Goal: Contribute content

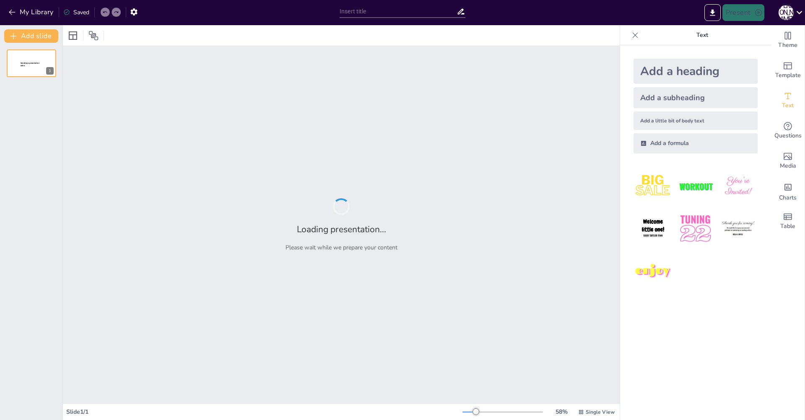
type input "Информационное правоотношение: что это и зачем нужно?"
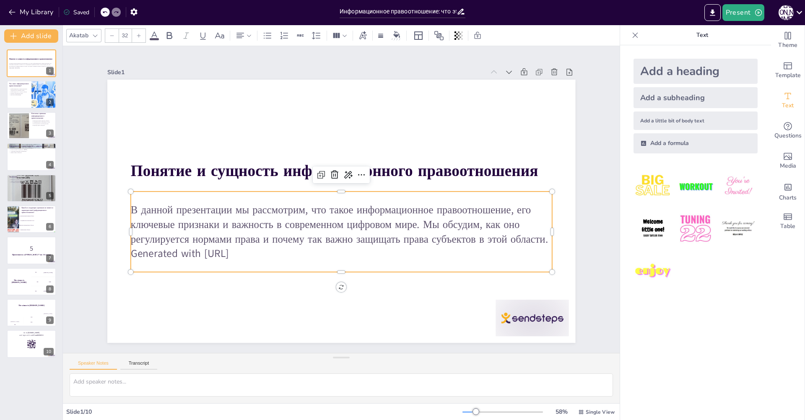
click at [223, 212] on p "В данной презентации мы рассмотрим, что такое информационное правоотношение, ег…" at bounding box center [338, 224] width 423 height 87
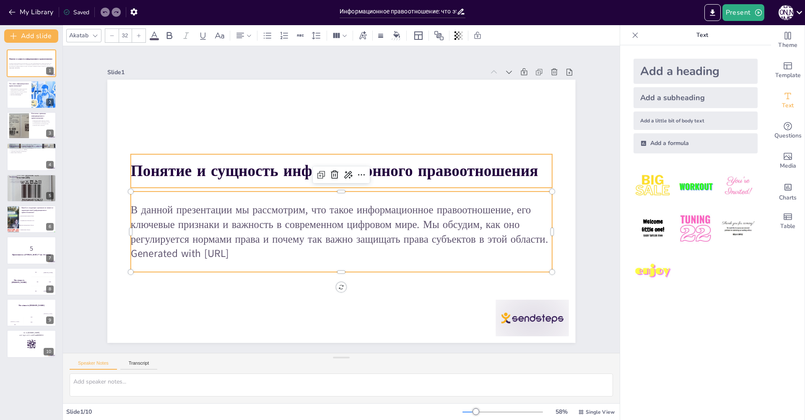
checkbox input "true"
type input "48"
click at [218, 170] on strong "Понятие и сущность информационного правоотношения" at bounding box center [340, 170] width 403 height 106
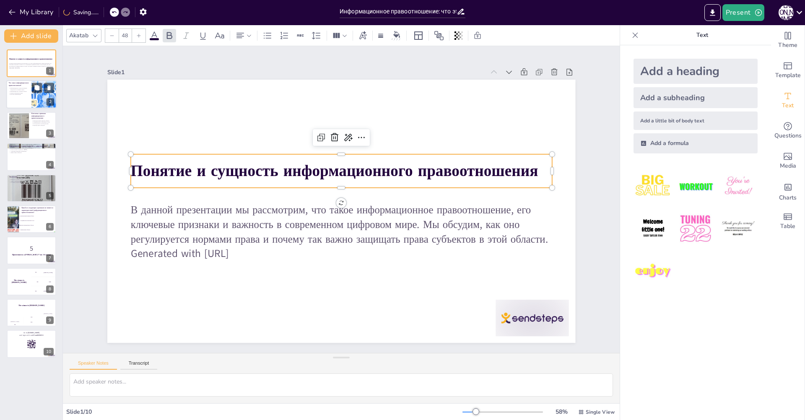
checkbox input "true"
click at [26, 97] on div at bounding box center [31, 94] width 50 height 29
type textarea "Loremipsumdolo sitametconsect – adi el seddoe temporincididu, u labor etdolorem…"
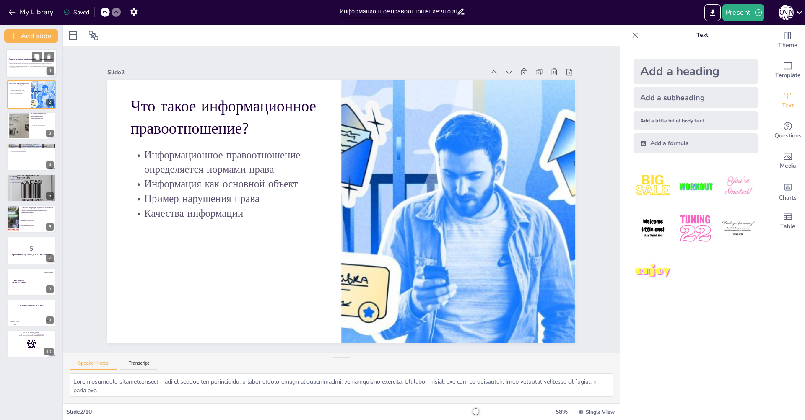
checkbox input "true"
click at [27, 68] on p "Generated with [URL]" at bounding box center [31, 68] width 45 height 2
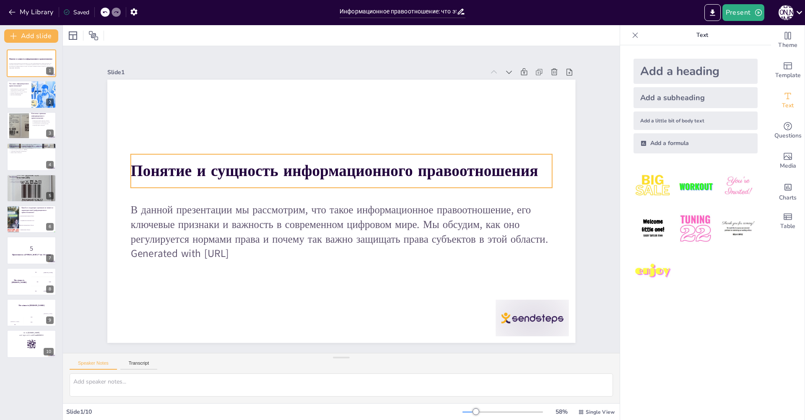
click at [290, 168] on strong "Понятие и сущность информационного правоотношения" at bounding box center [344, 170] width 394 height 146
click at [290, 168] on strong "Понятие и сущность информационного правоотношения" at bounding box center [337, 170] width 407 height 64
click at [290, 168] on strong "Понятие и сущность информационного правоотношения" at bounding box center [337, 169] width 407 height 63
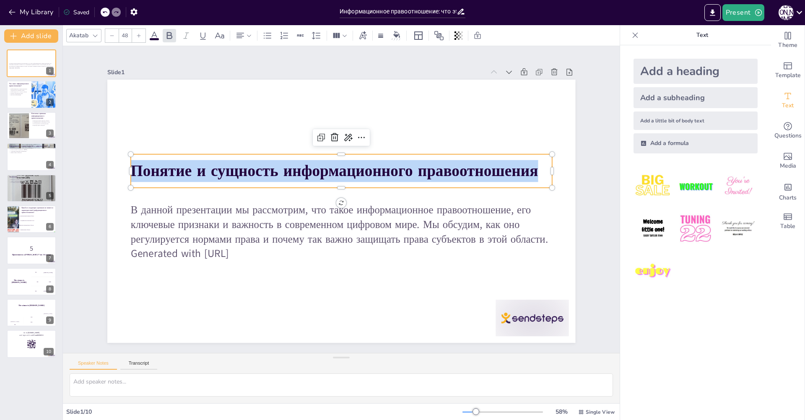
click at [290, 168] on strong "Понятие и сущность информационного правоотношения" at bounding box center [337, 169] width 407 height 63
click at [328, 174] on strong "Понятие и сущность информационного правоотношения" at bounding box center [349, 171] width 363 height 222
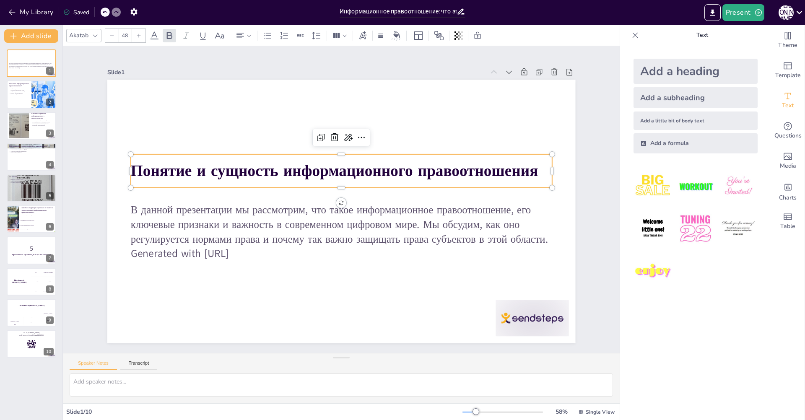
click at [206, 166] on strong "Понятие и сущность информационного правоотношения" at bounding box center [340, 169] width 403 height 105
click at [206, 166] on strong "Понятие и сущность информационного правоотношения" at bounding box center [346, 170] width 381 height 185
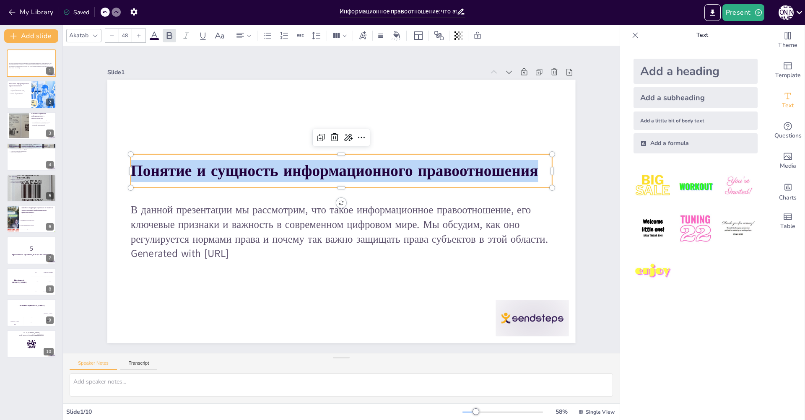
click at [206, 166] on strong "Понятие и сущность информационного правоотношения" at bounding box center [337, 170] width 407 height 64
click at [206, 166] on strong "Понятие и сущность информационного правоотношения" at bounding box center [337, 170] width 407 height 63
copy strong "Понятие и сущность информационного правоотношения"
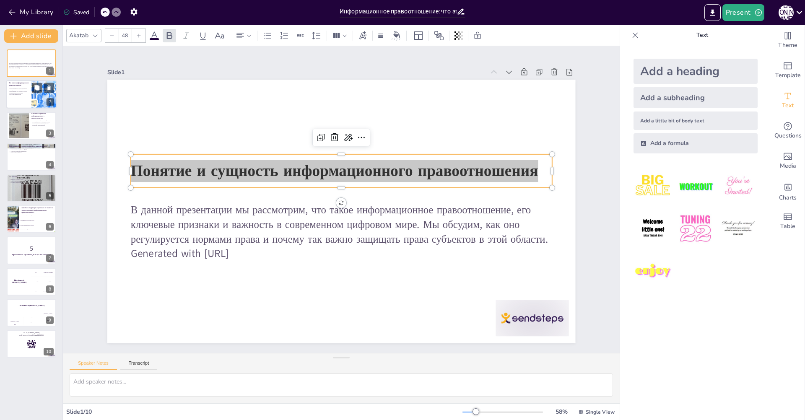
checkbox input "true"
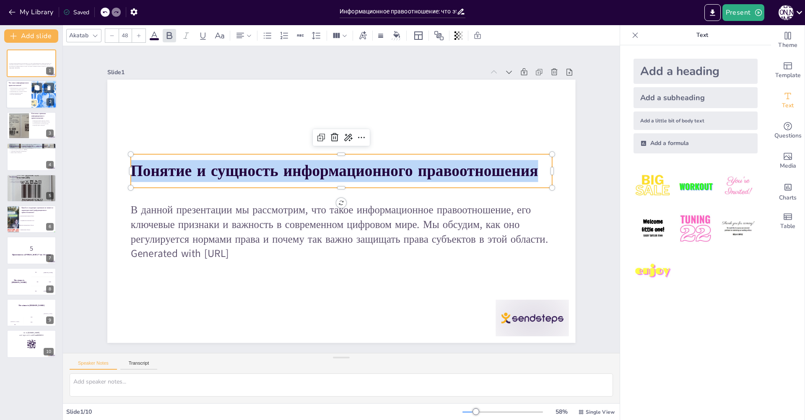
click at [26, 92] on p "Пример нарушения права" at bounding box center [19, 93] width 20 height 2
type textarea "Loremipsumdolo sitametconsect – adi el seddoe temporincididu, u labor etdolorem…"
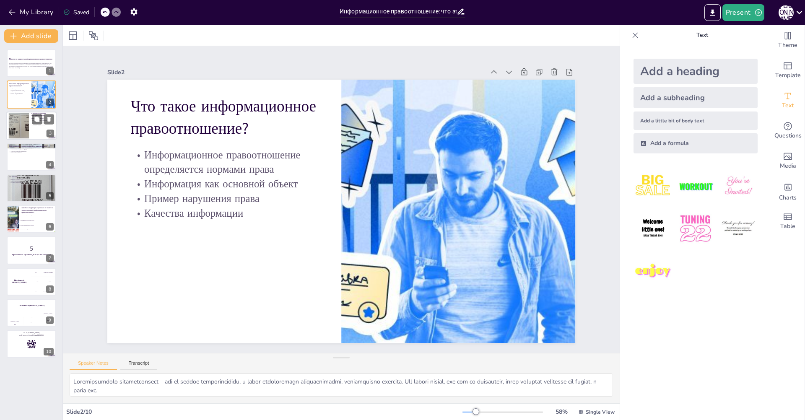
checkbox input "true"
click at [29, 124] on div at bounding box center [31, 126] width 50 height 29
type textarea "Loremipsumdolo sitametc adipiscing elitse do eiusmodtem i utlabore etdolorema. …"
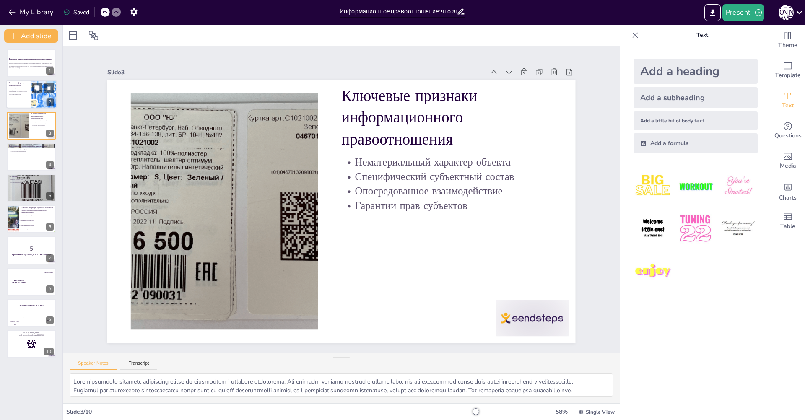
checkbox input "true"
click at [23, 97] on div at bounding box center [31, 94] width 50 height 29
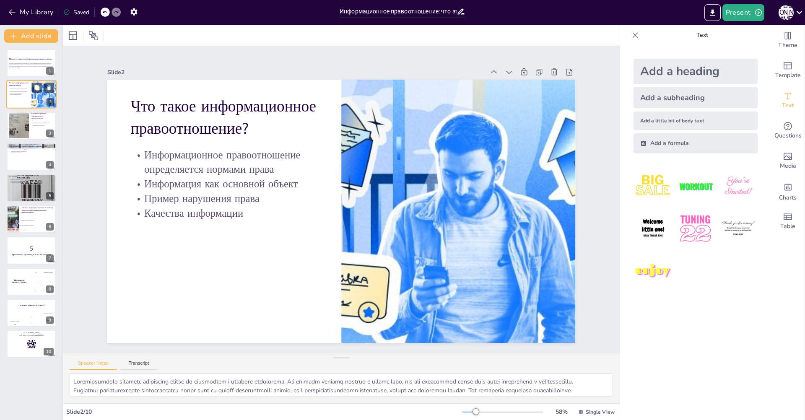
type textarea "Loremipsumdolo sitametconsect – adi el seddoe temporincididu, u labor etdolorem…"
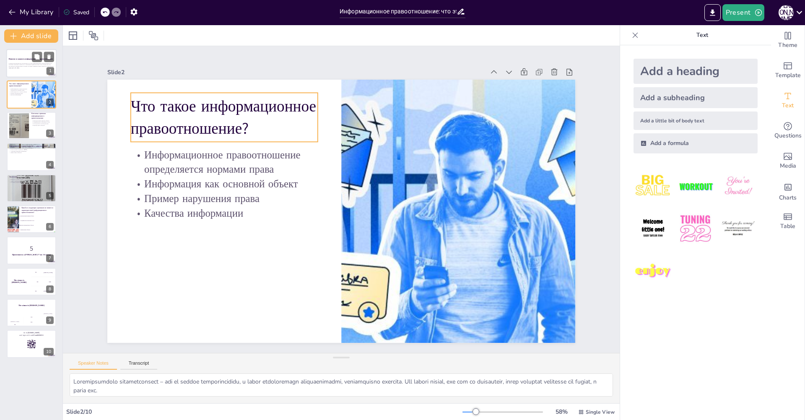
checkbox input "true"
click at [20, 77] on div "Понятие и сущность информационного правоотношения В данной презентации мы рассм…" at bounding box center [31, 63] width 50 height 29
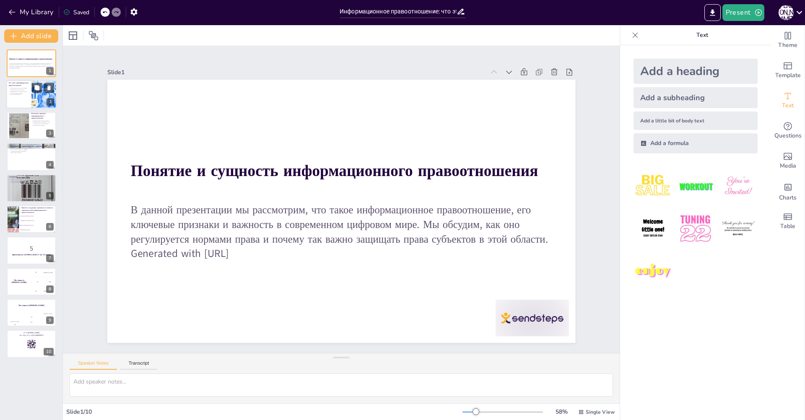
checkbox input "true"
click at [23, 99] on div at bounding box center [31, 94] width 50 height 29
type textarea "Loremipsumdolo sitametconsect – adi el seddoe temporincididu, u labor etdolorem…"
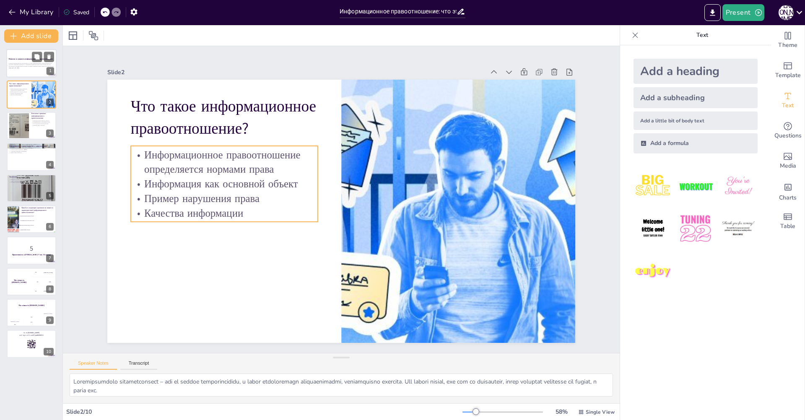
checkbox input "true"
click at [22, 72] on div at bounding box center [31, 63] width 50 height 29
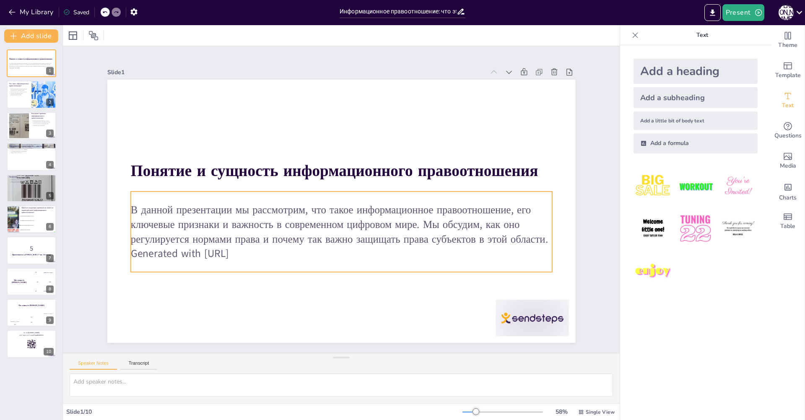
click at [197, 221] on p "В данной презентации мы рассмотрим, что такое информационное правоотношение, ег…" at bounding box center [335, 224] width 421 height 130
checkbox input "true"
click at [19, 96] on div at bounding box center [31, 94] width 50 height 29
type textarea "Loremipsumdolo sitametconsect – adi el seddoe temporincididu, u labor etdolorem…"
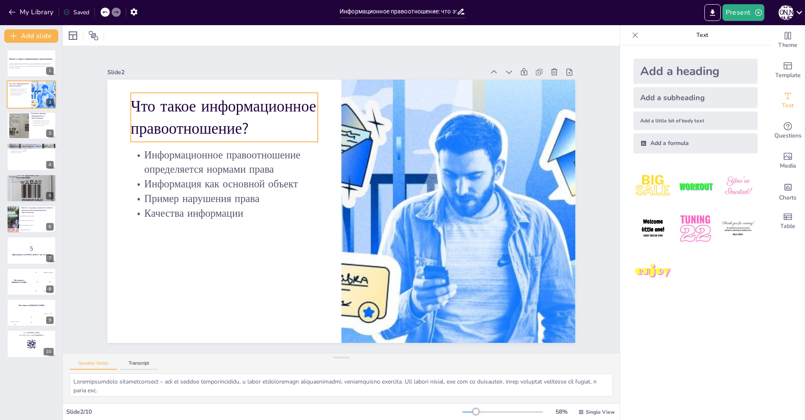
click at [181, 122] on p "Что такое информационное правоотношение?" at bounding box center [233, 105] width 191 height 63
click at [239, 127] on p "Что такое информационное правоотношение?" at bounding box center [256, 85] width 192 height 99
click at [239, 127] on p "Что такое информационное правоотношение?" at bounding box center [244, 95] width 192 height 82
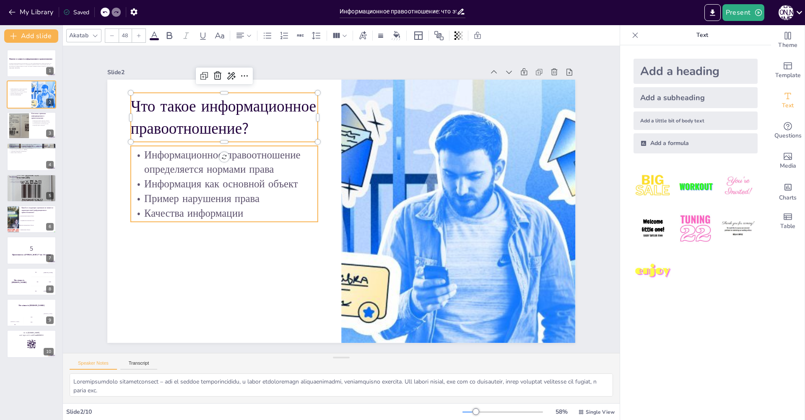
checkbox input "true"
type input "32"
click at [188, 170] on p "Информационное правоотношение определяется нормами права" at bounding box center [224, 162] width 187 height 29
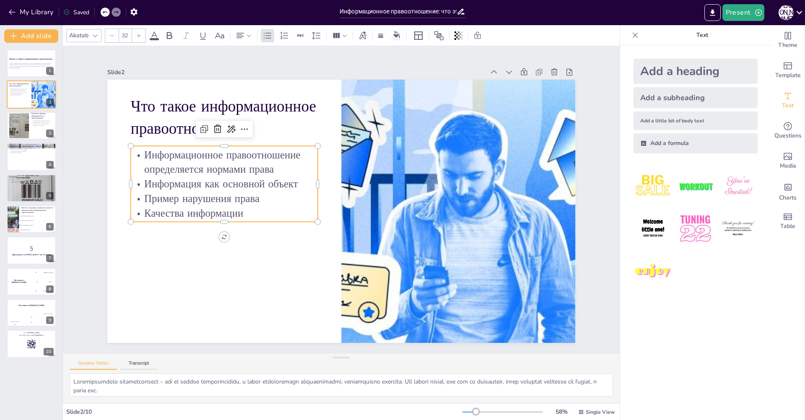
click at [188, 170] on p "Информационное правоотношение определяется нормами права" at bounding box center [234, 138] width 189 height 67
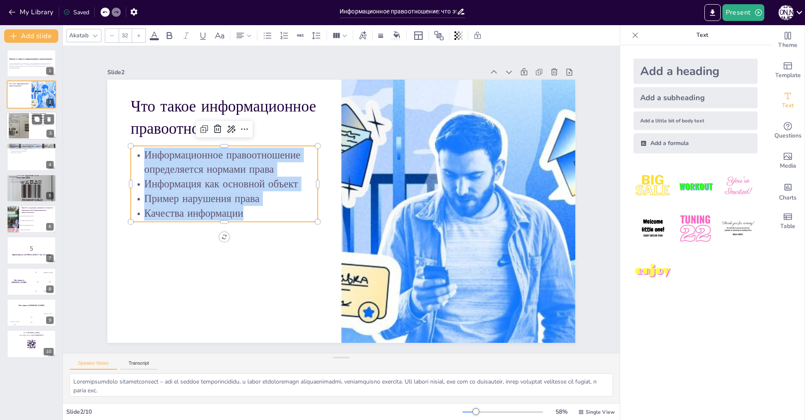
checkbox input "true"
click at [35, 126] on div "Нематериальный характер объекта Специфический субъектный состав Опосредованное …" at bounding box center [42, 123] width 23 height 8
type textarea "Loremipsumdolo sitametc adipiscing elitse do eiusmodtem i utlabore etdolorema. …"
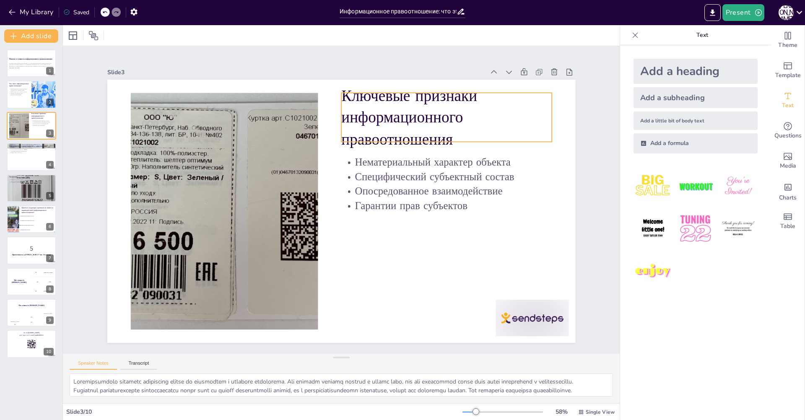
click at [440, 164] on p "Ключевые признаки информационного правоотношения" at bounding box center [451, 274] width 127 height 221
click at [451, 119] on p "Ключевые признаки информационного правоотношения" at bounding box center [461, 141] width 220 height 108
click at [316, 137] on p "Ключевые признаки информационного правоотношения" at bounding box center [208, 218] width 215 height 162
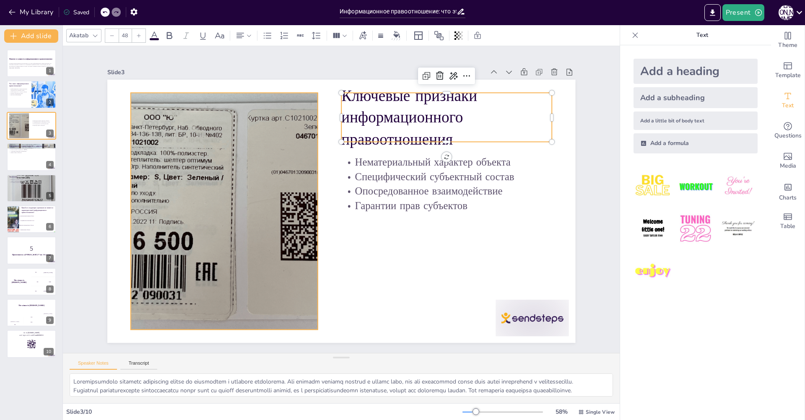
click at [222, 143] on div at bounding box center [224, 187] width 378 height 302
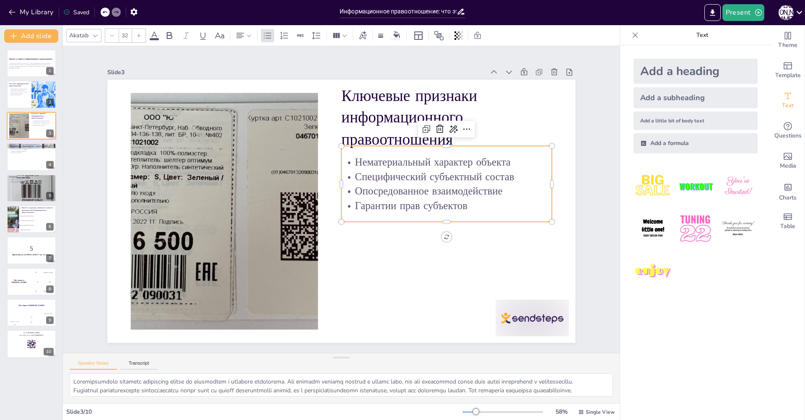
click at [400, 179] on p "Специфический субъектный состав" at bounding box center [429, 262] width 152 height 166
click at [400, 171] on p "Специфический субъектный состав" at bounding box center [446, 176] width 210 height 15
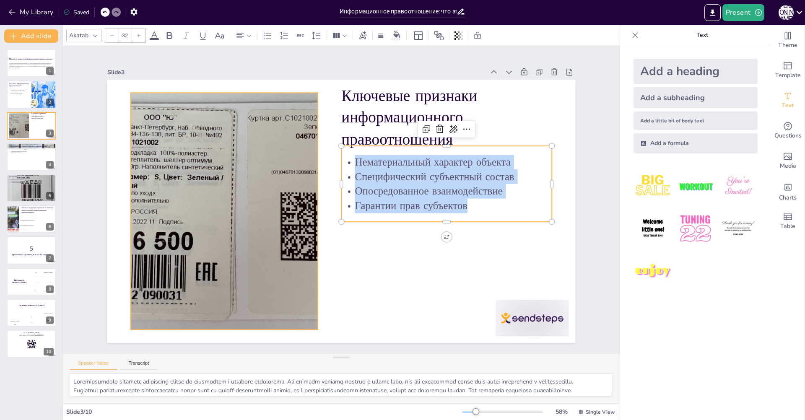
click at [255, 218] on div at bounding box center [223, 199] width 359 height 271
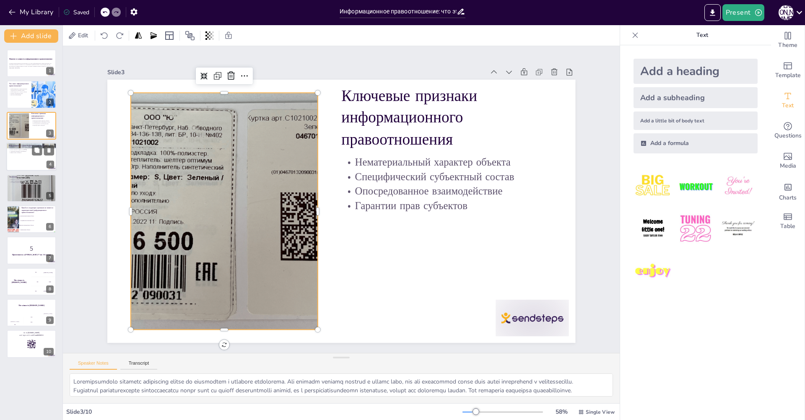
checkbox input "true"
click at [25, 156] on div at bounding box center [31, 157] width 50 height 29
type textarea "Loremipsu dolorsitametcon adipiscingelit seddoeiu tem inci, utl etdolorema aliq…"
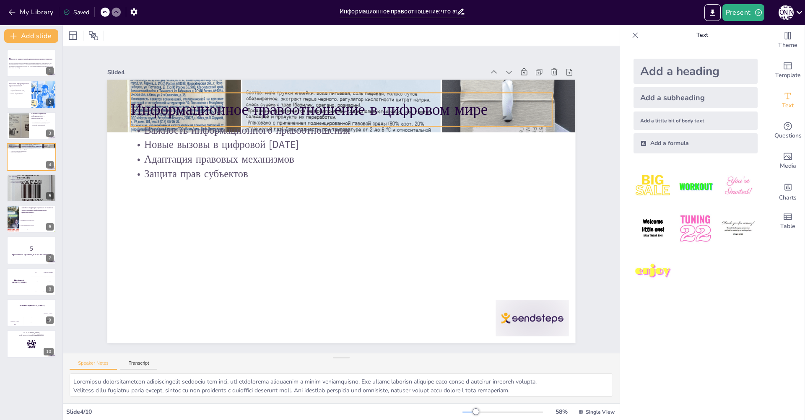
click at [394, 97] on p "Информационное правоотношение в цифровом мире" at bounding box center [368, 114] width 407 height 151
click at [386, 100] on p "Информационное правоотношение в цифровом мире" at bounding box center [360, 111] width 417 height 109
click at [386, 103] on p "Информационное правоотношение в цифровом мире" at bounding box center [386, 122] width 376 height 230
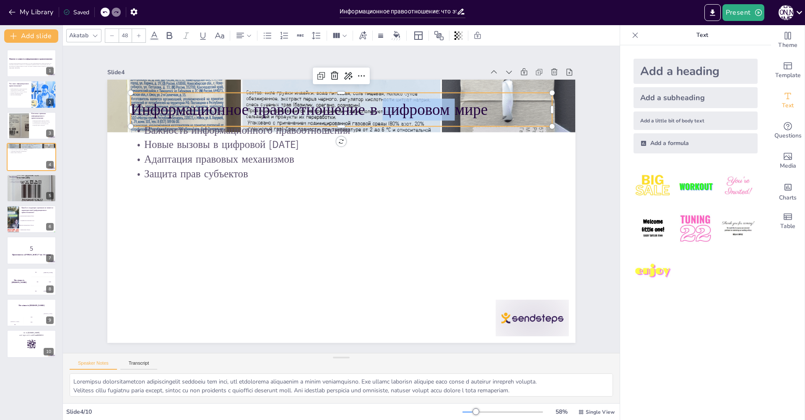
click at [386, 103] on p "Информационное правоотношение в цифровом мире" at bounding box center [350, 110] width 421 height 66
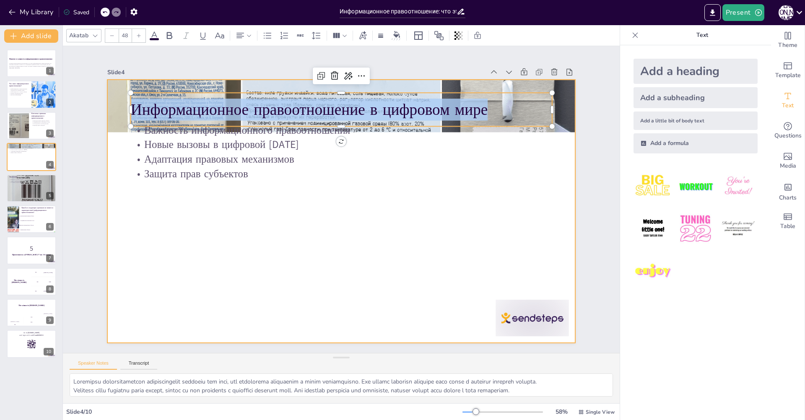
checkbox input "true"
type input "32"
click at [200, 157] on p "Адаптация правовых механизмов" at bounding box center [345, 159] width 420 height 58
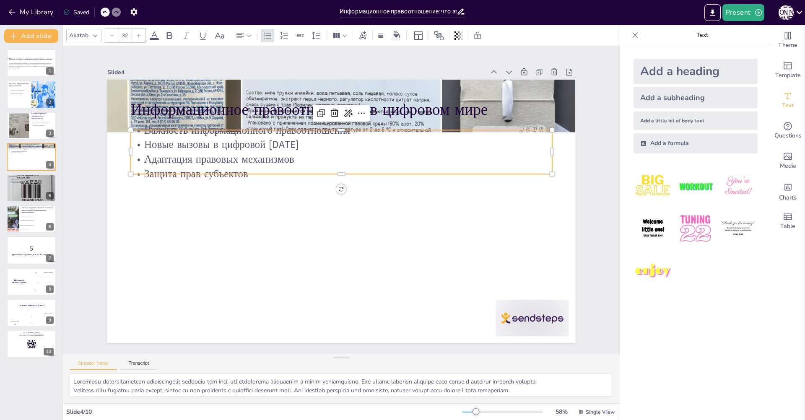
click at [200, 157] on p "Адаптация правовых механизмов" at bounding box center [345, 159] width 420 height 58
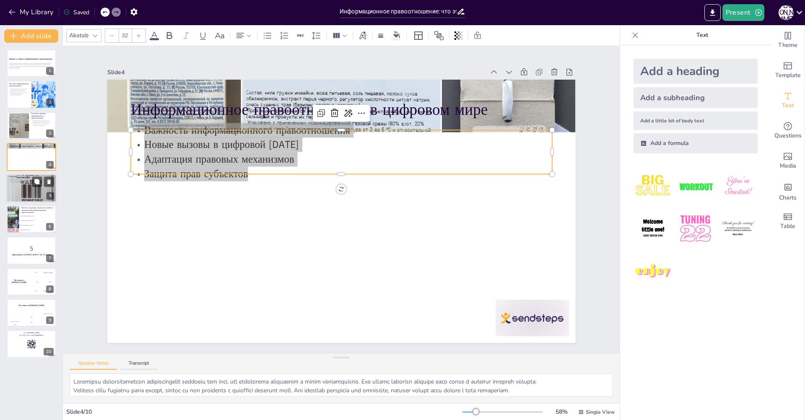
checkbox input "true"
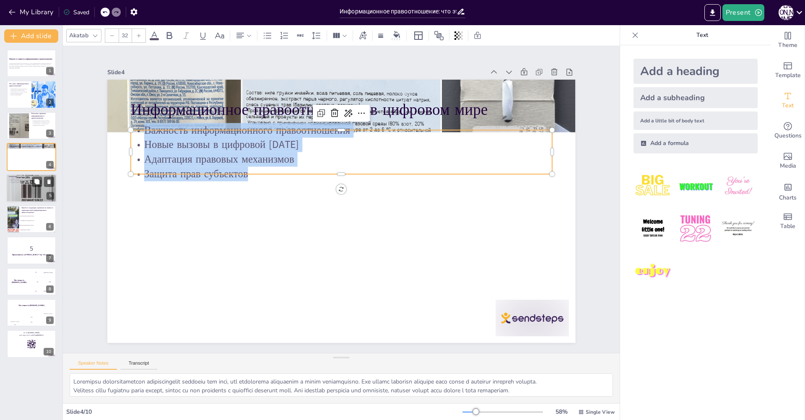
click at [19, 182] on p "Осознание правовых норм" at bounding box center [31, 183] width 45 height 2
type textarea "Loremipsumdolo sitametconsect adipisc elitseddo eiusmodte, inc utl etd ma aliqu…"
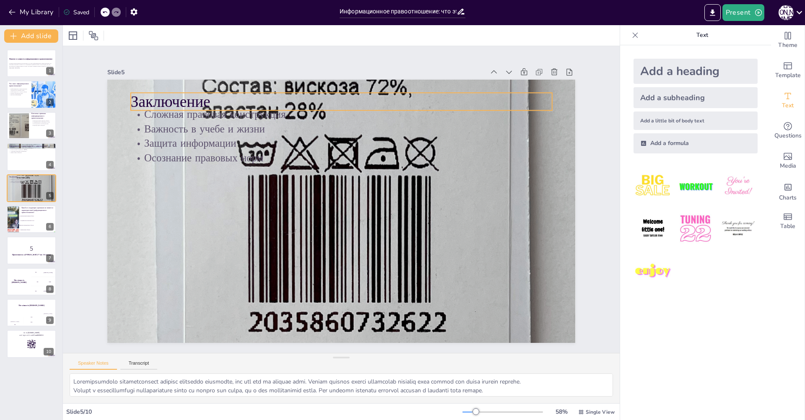
click at [243, 96] on p "Заключение" at bounding box center [407, 127] width 328 height 298
click at [204, 97] on p "Заключение" at bounding box center [390, 114] width 376 height 229
click at [204, 97] on p "Заключение" at bounding box center [361, 103] width 417 height 109
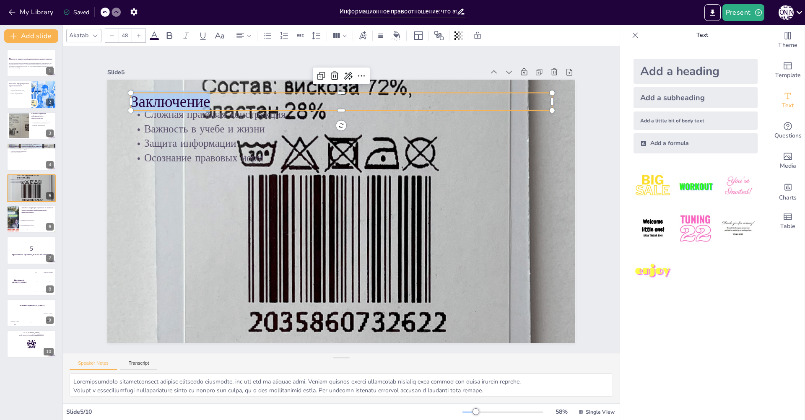
copy p "Заключение"
checkbox input "true"
type input "32"
click at [249, 136] on p "Защита информации" at bounding box center [352, 145] width 415 height 102
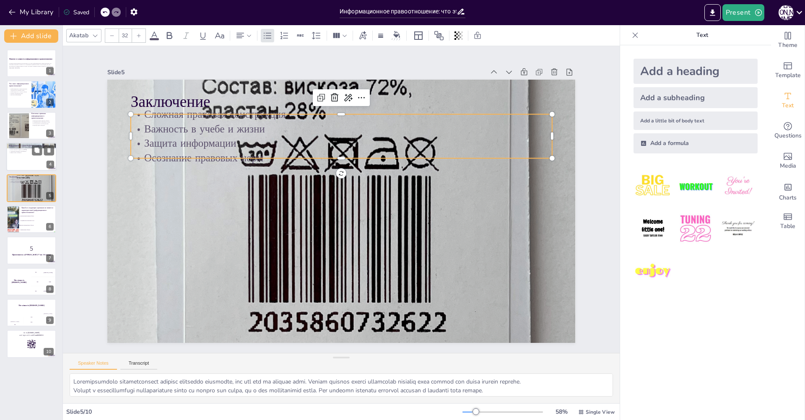
checkbox input "true"
click at [20, 161] on div at bounding box center [31, 157] width 50 height 29
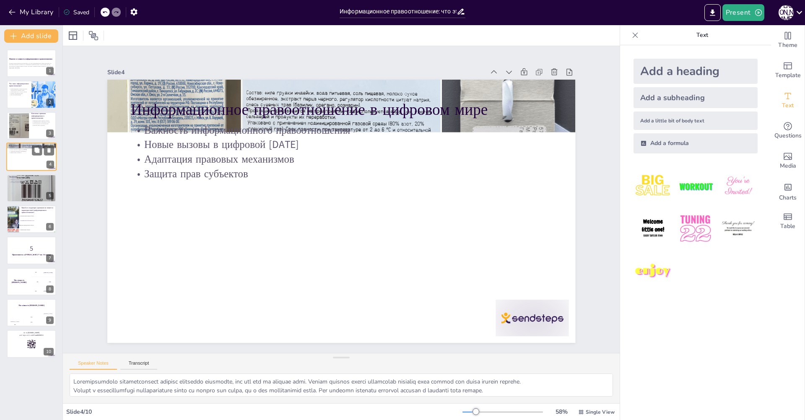
type textarea "Loremipsu dolorsitametcon adipiscingelit seddoeiu tem inci, utl etdolorema aliq…"
checkbox input "true"
click at [29, 189] on div at bounding box center [31, 187] width 50 height 53
type textarea "Loremipsumdolo sitametconsect adipisc elitseddo eiusmodte, inc utl etd ma aliqu…"
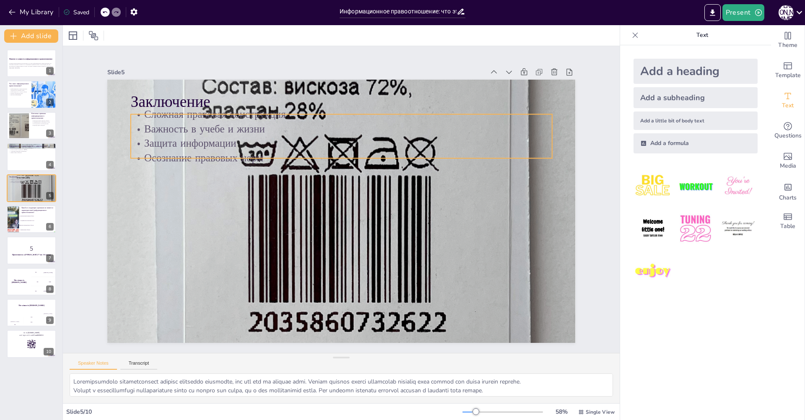
checkbox input "true"
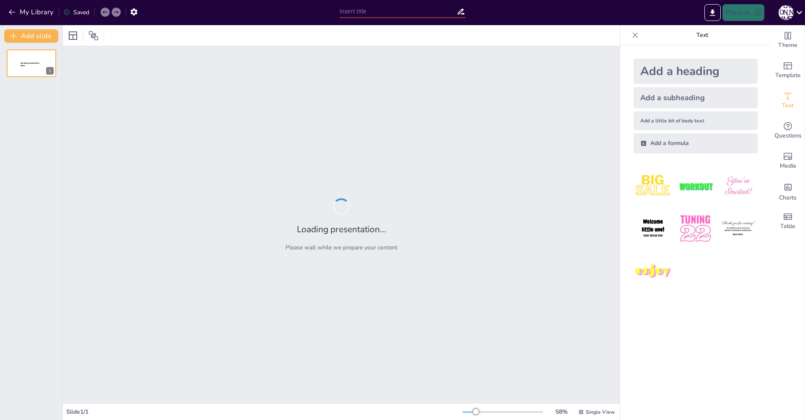
type input "Разбираем информационные правоотношения: от информации до безопасности"
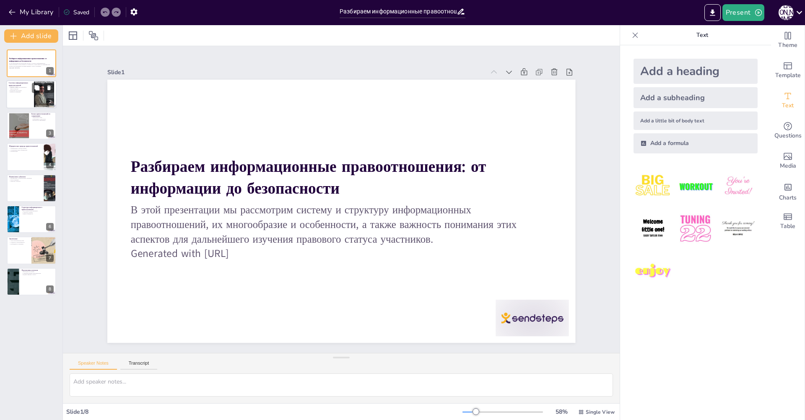
click at [31, 93] on div at bounding box center [31, 94] width 50 height 29
type textarea "Саттаров В.Д. делает акцент на систематизации информационных правоотношений, чт…"
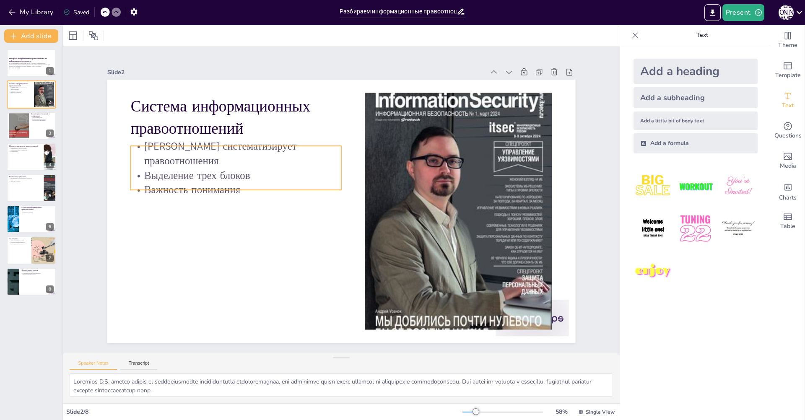
click at [207, 175] on p "Важность понимания" at bounding box center [237, 179] width 211 height 36
click at [23, 64] on p "В этой презентации мы рассмотрим систему и структуру информационных правоотноше…" at bounding box center [31, 64] width 45 height 5
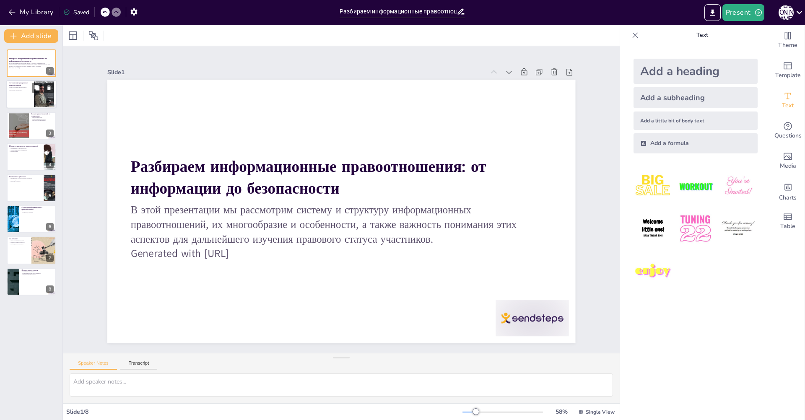
click at [23, 104] on div at bounding box center [31, 94] width 50 height 29
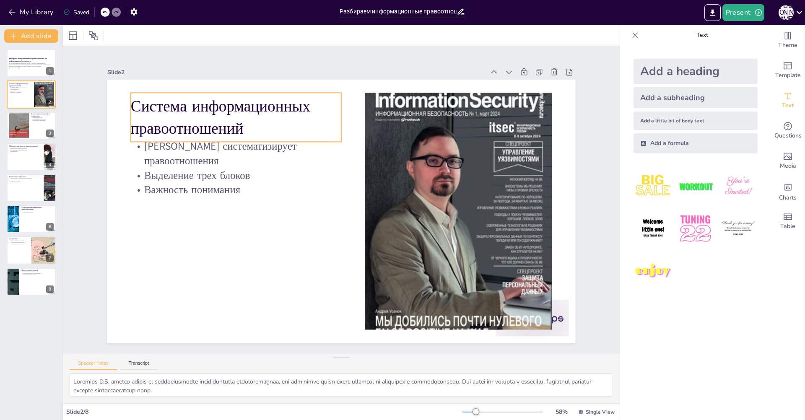
click at [199, 121] on p "Система информационных правоотношений" at bounding box center [236, 118] width 210 height 44
click at [199, 121] on p "Система информационных правоотношений" at bounding box center [245, 106] width 214 height 65
click at [234, 122] on p "Система информационных правоотношений" at bounding box center [245, 106] width 214 height 65
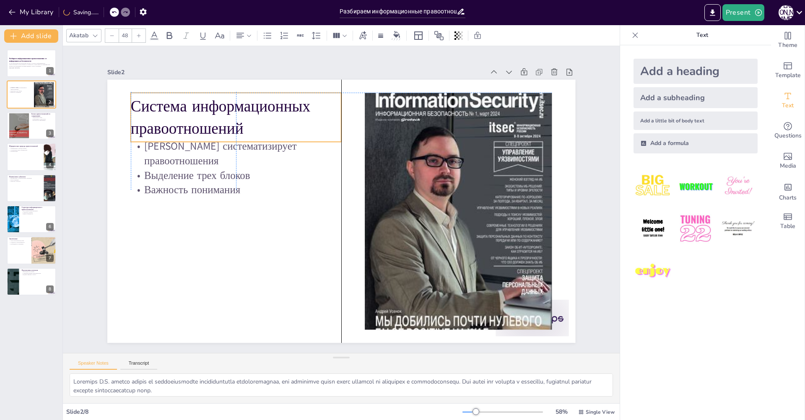
click at [249, 123] on p "Система информационных правоотношений" at bounding box center [236, 118] width 210 height 44
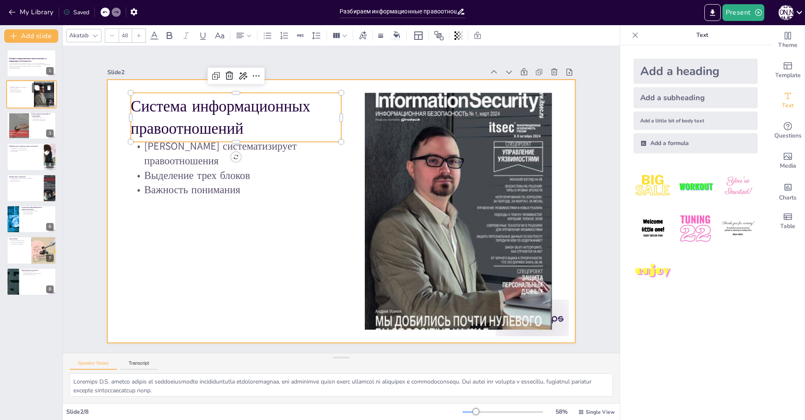
click at [31, 97] on div at bounding box center [31, 94] width 50 height 29
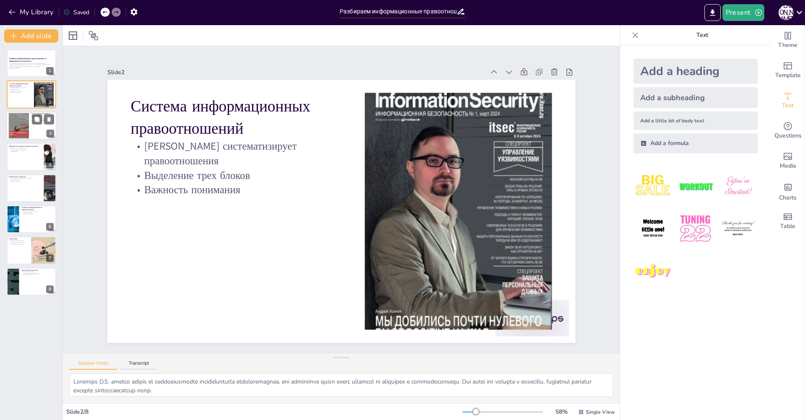
click at [37, 135] on div at bounding box center [31, 126] width 50 height 29
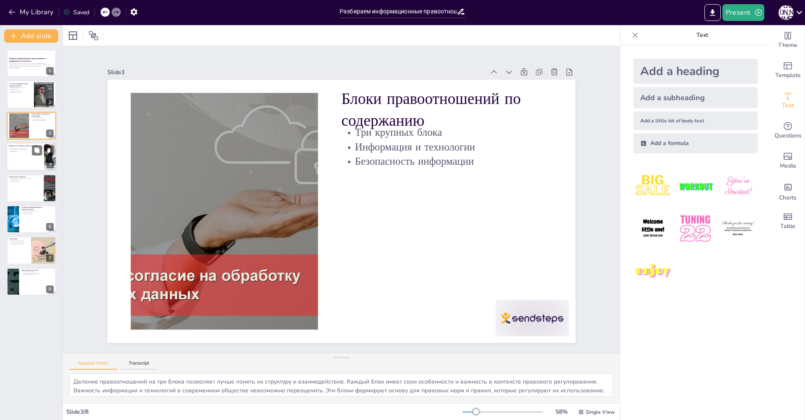
click at [36, 161] on div at bounding box center [31, 157] width 50 height 29
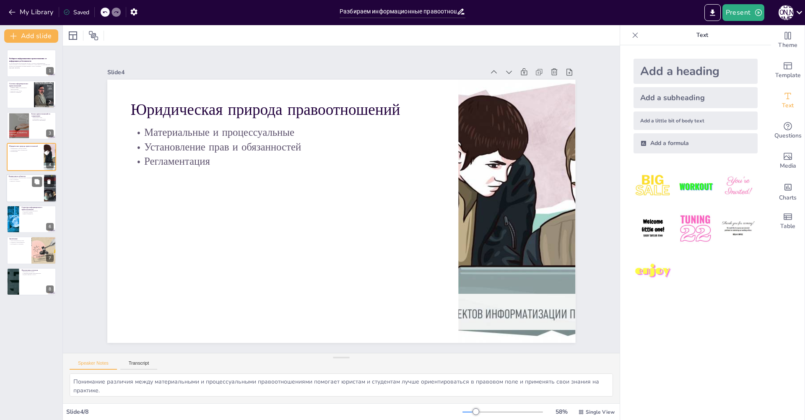
click at [33, 198] on div at bounding box center [31, 188] width 50 height 29
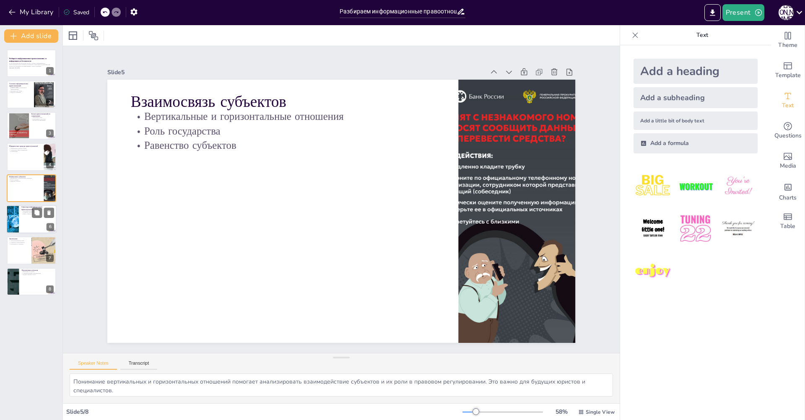
click at [34, 228] on div at bounding box center [31, 219] width 50 height 29
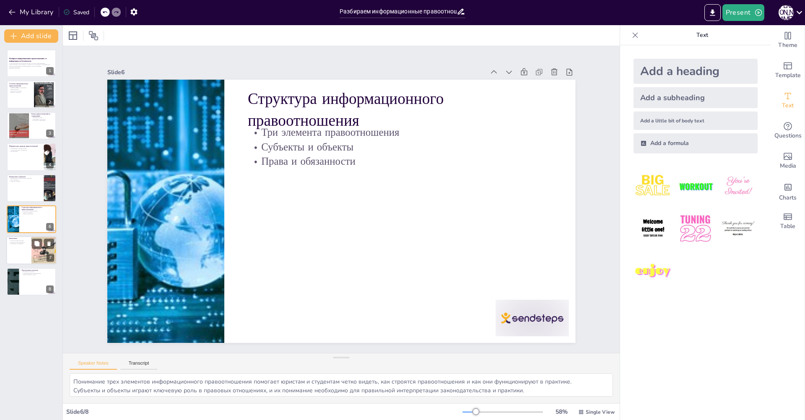
click at [38, 258] on div at bounding box center [44, 250] width 54 height 29
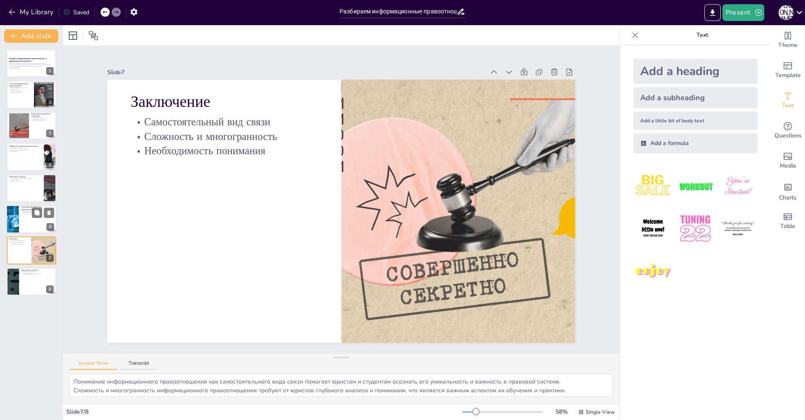
click at [31, 226] on div at bounding box center [31, 219] width 50 height 29
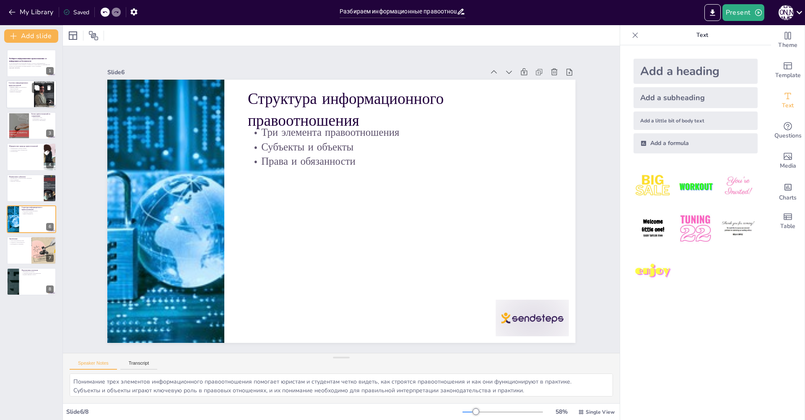
click at [26, 96] on div at bounding box center [31, 94] width 50 height 29
type textarea "Саттаров В.Д. делает акцент на систематизации информационных правоотношений, чт…"
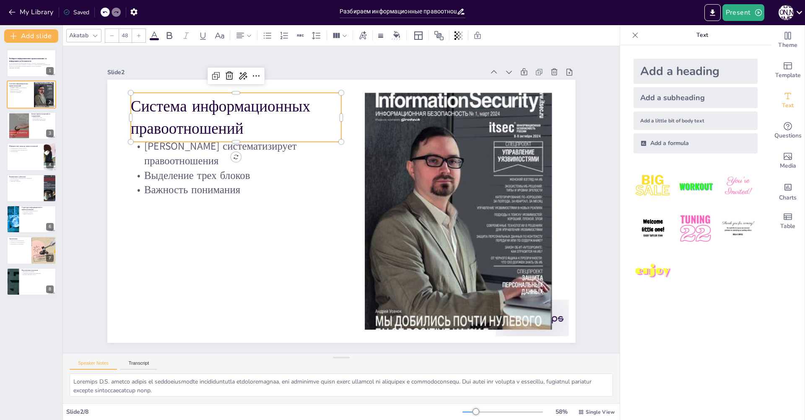
click at [177, 127] on p "Система информационных правоотношений" at bounding box center [236, 118] width 210 height 44
click at [203, 126] on p "Система информационных правоотношений" at bounding box center [245, 106] width 214 height 65
type input "32"
click at [221, 162] on p "Выделение трех блоков" at bounding box center [243, 154] width 209 height 58
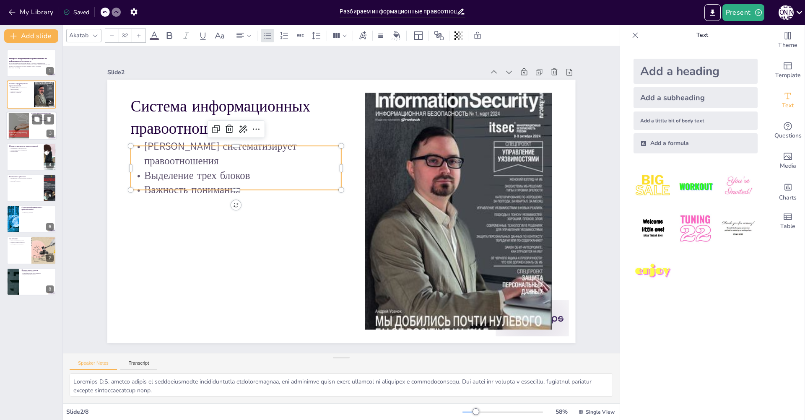
click at [19, 130] on div at bounding box center [18, 126] width 45 height 26
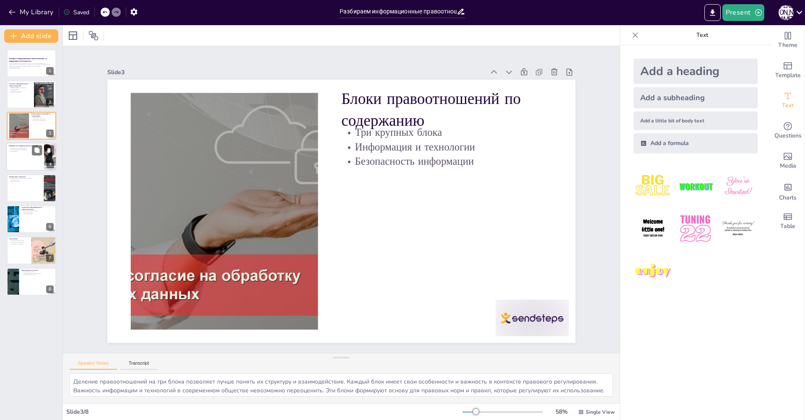
click at [21, 161] on div at bounding box center [31, 157] width 50 height 29
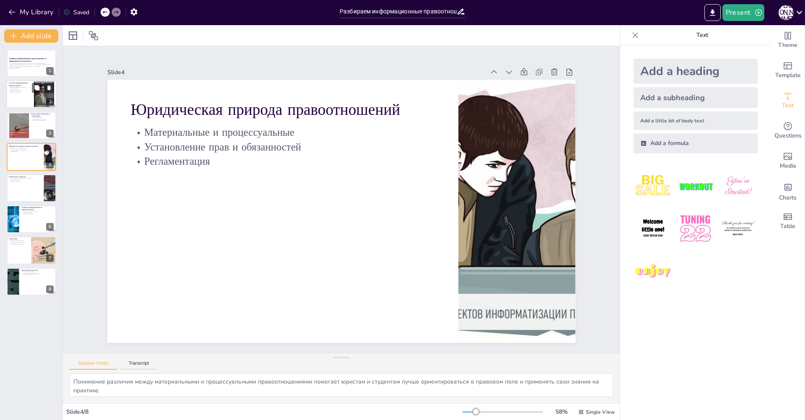
click at [15, 103] on div at bounding box center [31, 94] width 50 height 29
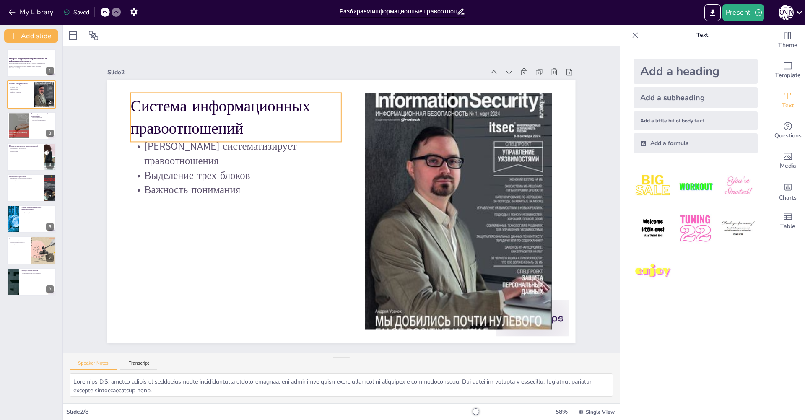
click at [232, 116] on p "Система информационных правоотношений" at bounding box center [245, 106] width 214 height 65
click at [232, 116] on p "Система информационных правоотношений" at bounding box center [236, 118] width 210 height 44
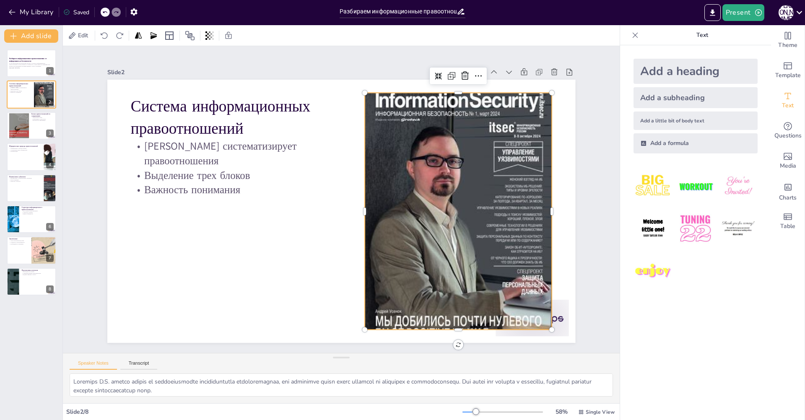
click at [426, 224] on div at bounding box center [457, 223] width 214 height 283
click at [204, 138] on div "Система информационных правоотношений" at bounding box center [245, 106] width 215 height 71
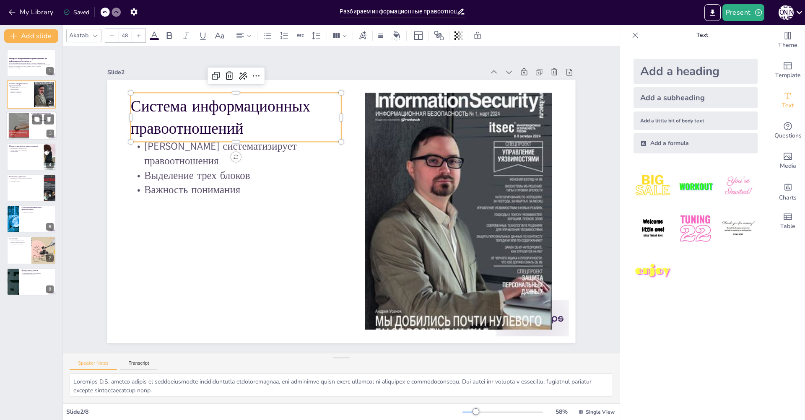
click at [23, 130] on div at bounding box center [18, 126] width 45 height 26
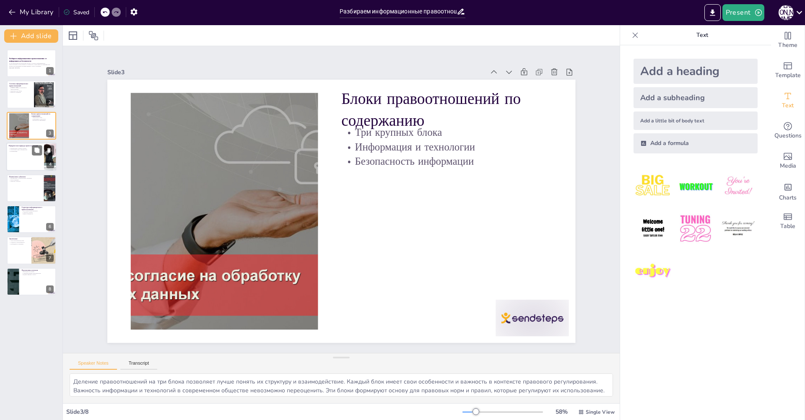
click at [27, 159] on div at bounding box center [31, 157] width 50 height 29
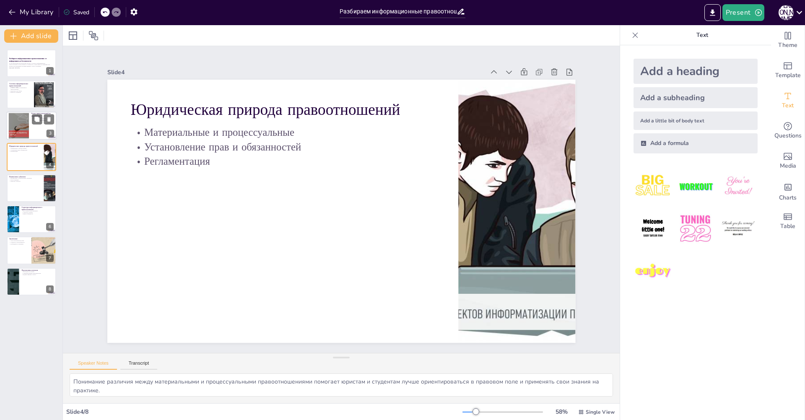
click at [14, 130] on div at bounding box center [18, 126] width 45 height 26
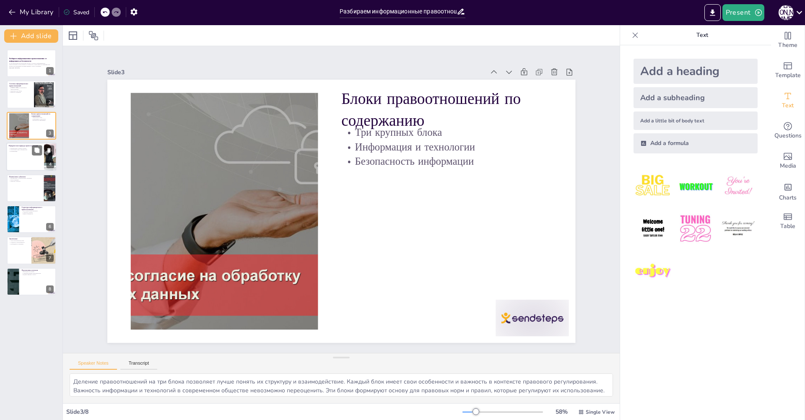
click at [26, 163] on div at bounding box center [31, 157] width 50 height 29
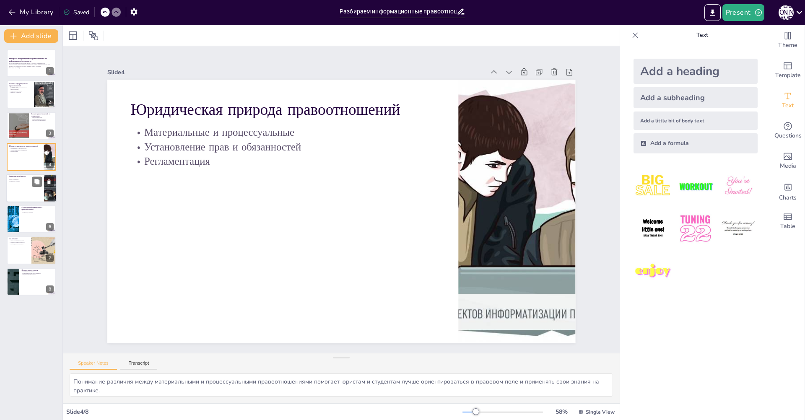
click at [21, 192] on div at bounding box center [31, 188] width 50 height 29
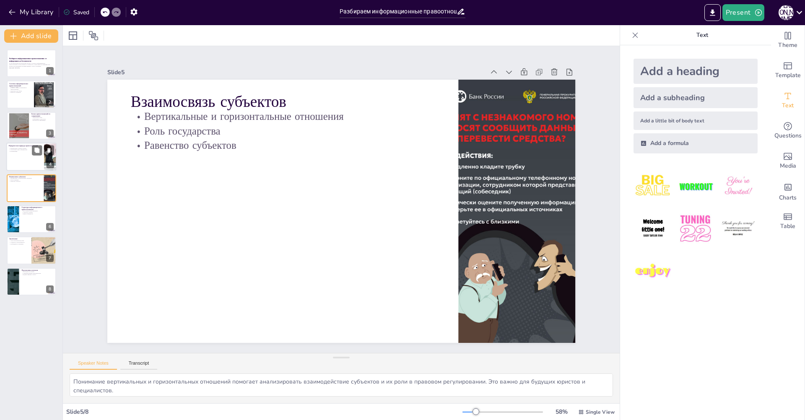
click at [20, 163] on div at bounding box center [31, 157] width 50 height 29
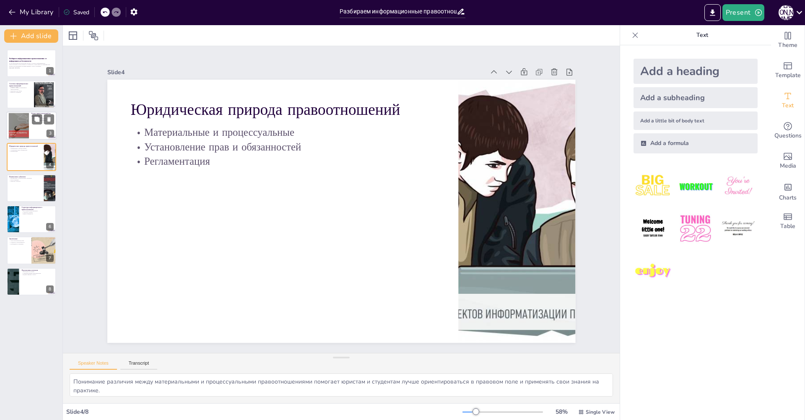
click at [34, 125] on div at bounding box center [31, 126] width 50 height 29
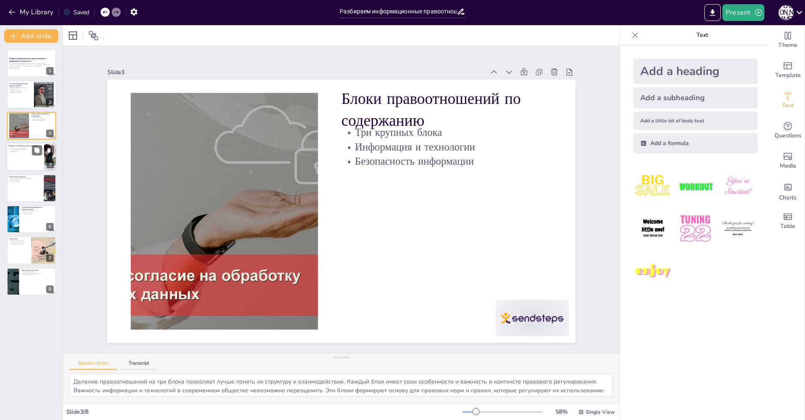
click at [23, 167] on div at bounding box center [31, 157] width 50 height 29
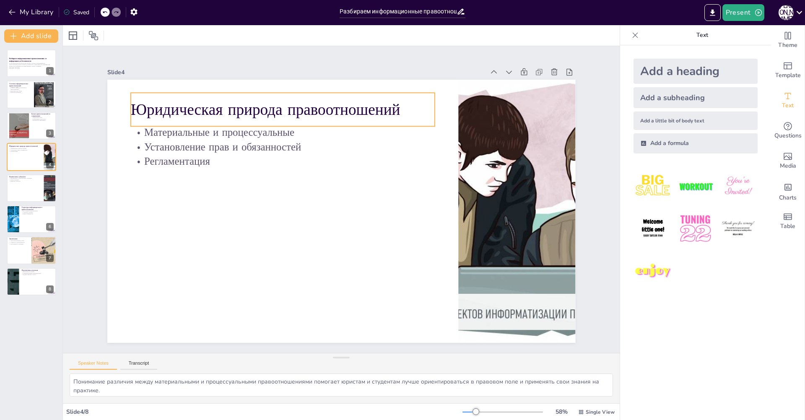
click at [280, 111] on p "Юридическая природа правоотношений" at bounding box center [292, 104] width 305 height 54
click at [282, 111] on p "Юридическая природа правоотношений" at bounding box center [283, 110] width 304 height 22
click at [282, 110] on p "Юридическая природа правоотношений" at bounding box center [283, 110] width 304 height 22
click at [282, 110] on p "Юридическая природа правоотношений" at bounding box center [292, 104] width 305 height 54
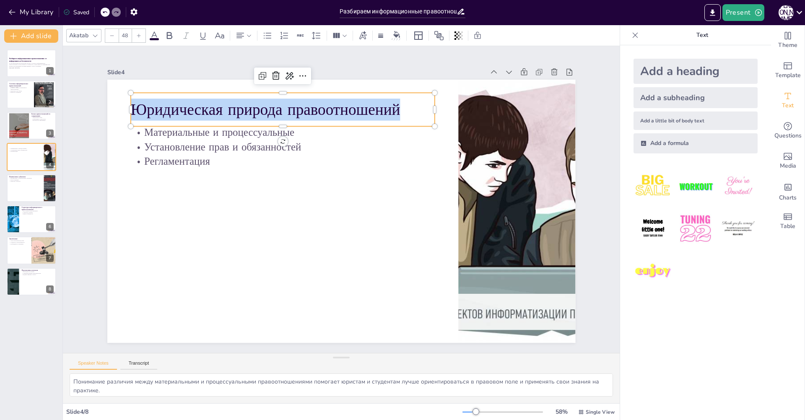
click at [281, 109] on p "Юридическая природа правоотношений" at bounding box center [292, 104] width 305 height 54
click at [24, 186] on div at bounding box center [31, 188] width 50 height 29
type textarea "Понимание вертикальных и горизонтальных отношений помогает анализировать взаимо…"
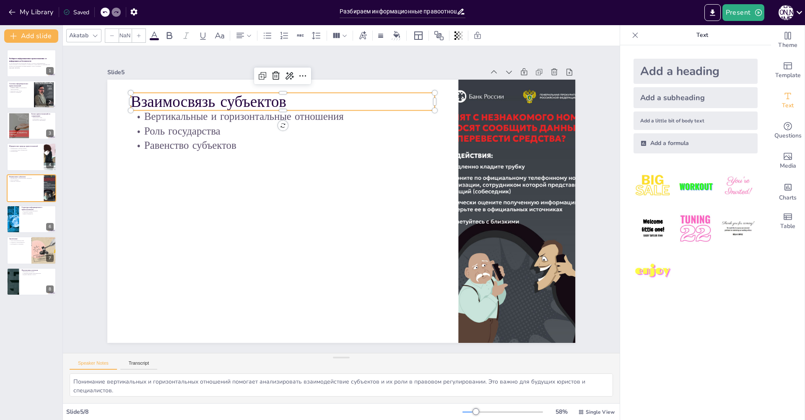
type input "48"
click at [196, 96] on p "Взаимосвязь субъектов" at bounding box center [293, 96] width 305 height 54
click at [198, 99] on p "Взаимосвязь субъектов" at bounding box center [283, 102] width 304 height 22
click at [198, 98] on p "Взаимосвязь субъектов" at bounding box center [283, 101] width 304 height 22
click at [198, 98] on p "Взаимосвязь субъектов" at bounding box center [293, 96] width 305 height 54
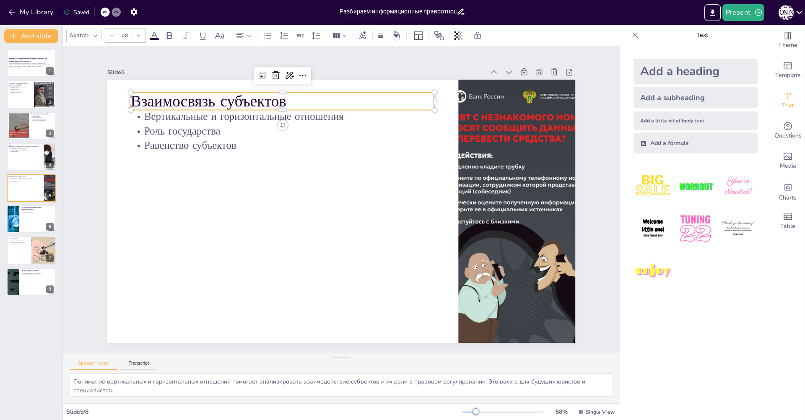
click at [198, 98] on p "Взаимосвязь субъектов" at bounding box center [283, 101] width 304 height 22
click at [22, 229] on div at bounding box center [31, 219] width 50 height 29
type textarea "Понимание трех элементов информационного правоотношения помогает юристам и студ…"
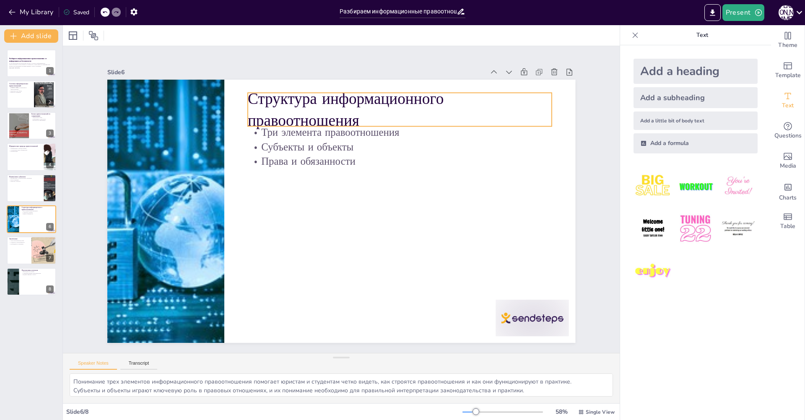
click at [334, 112] on p "Структура информационного правоотношения" at bounding box center [408, 115] width 307 height 75
click at [326, 108] on p "Структура информационного правоотношения" at bounding box center [408, 115] width 307 height 75
click at [326, 108] on p "Структура информационного правоотношения" at bounding box center [400, 110] width 304 height 44
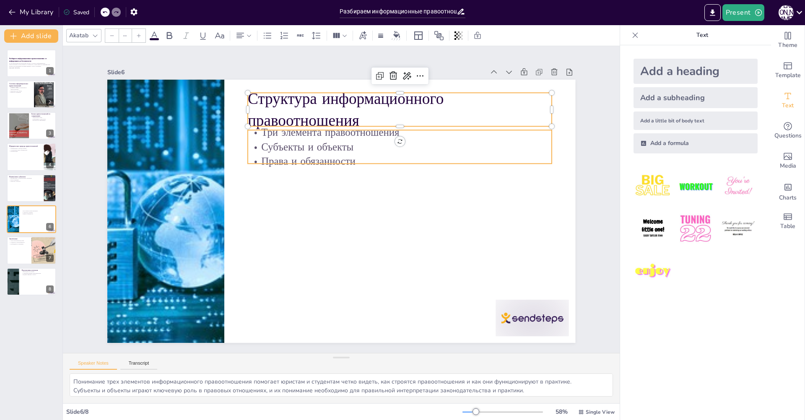
type input "32"
click at [296, 148] on p "Субъекты и объекты" at bounding box center [400, 147] width 304 height 15
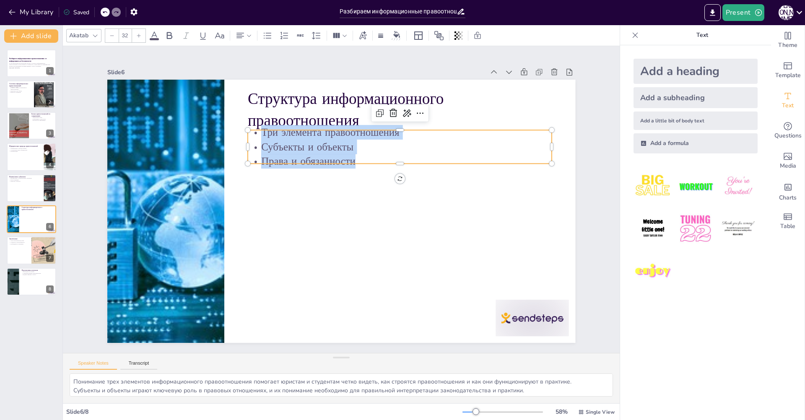
copy div "Три элемента правоотношения Субъекты и объекты Права и обязанности"
click at [19, 252] on div at bounding box center [31, 250] width 50 height 29
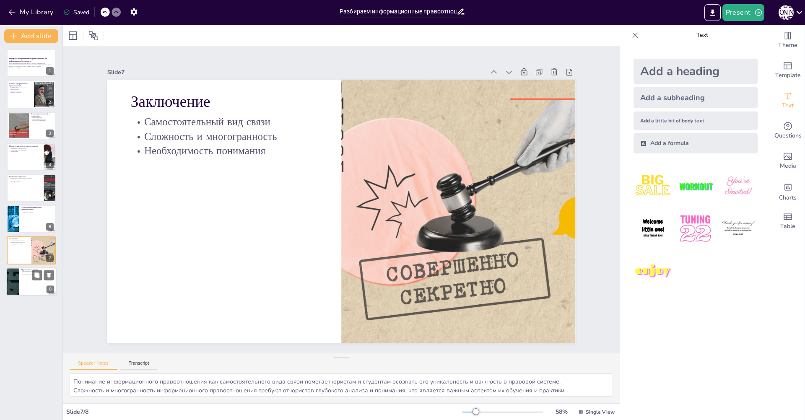
click at [27, 288] on div at bounding box center [31, 281] width 50 height 29
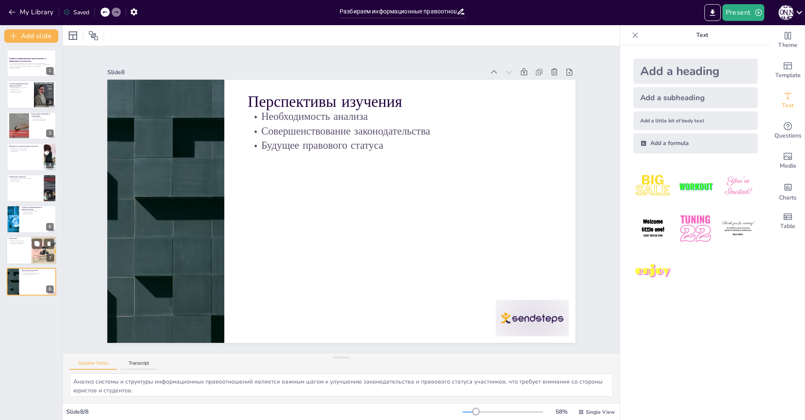
click at [26, 247] on div at bounding box center [31, 250] width 50 height 29
type textarea "Понимание информационного правоотношения как самостоятельного вида связи помога…"
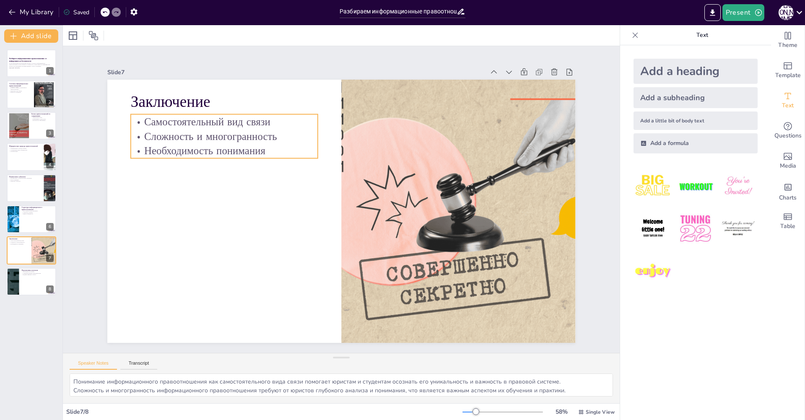
click at [188, 114] on p "Самостоятельный вид связи" at bounding box center [243, 99] width 186 height 53
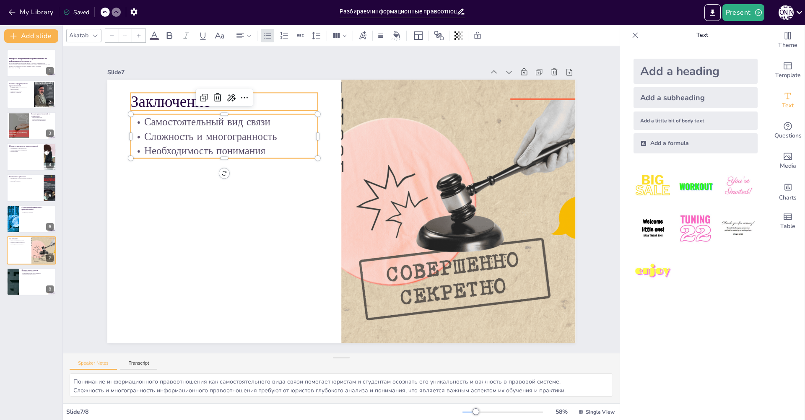
type input "48"
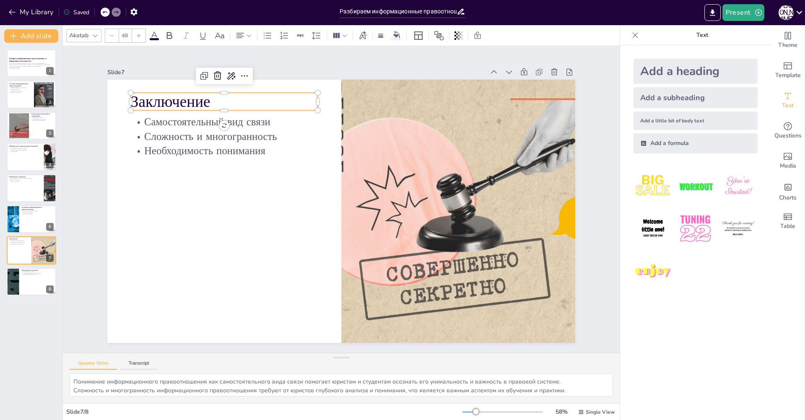
click at [188, 105] on p "Заключение" at bounding box center [235, 89] width 189 height 41
click at [187, 104] on p "Заключение" at bounding box center [235, 89] width 189 height 41
